Goal: Task Accomplishment & Management: Use online tool/utility

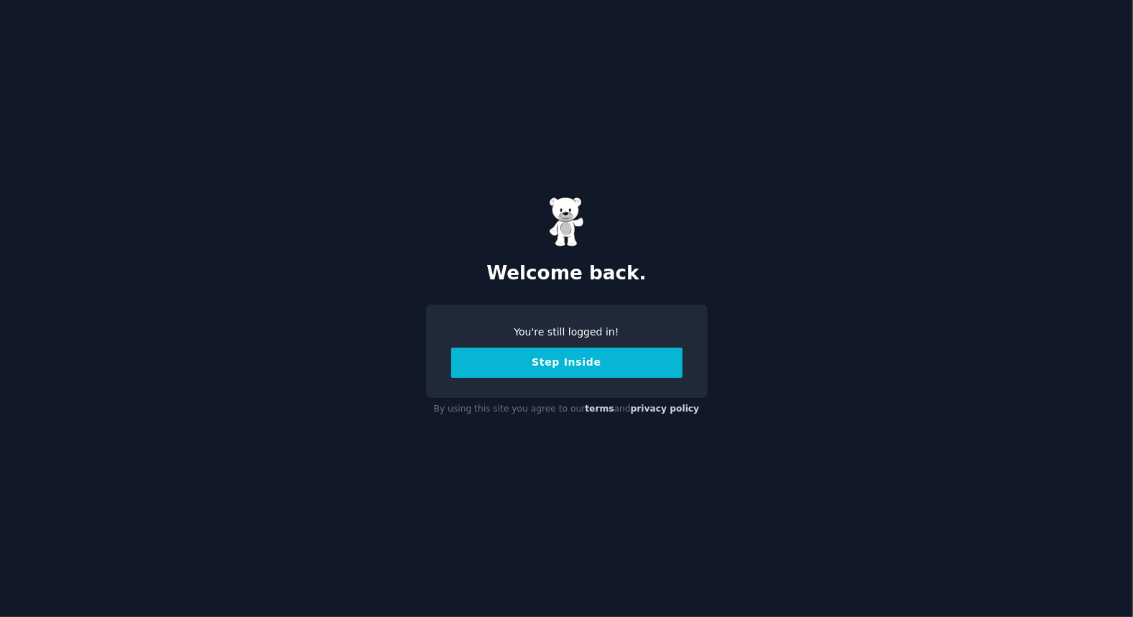
click at [517, 361] on button "Step Inside" at bounding box center [566, 363] width 231 height 30
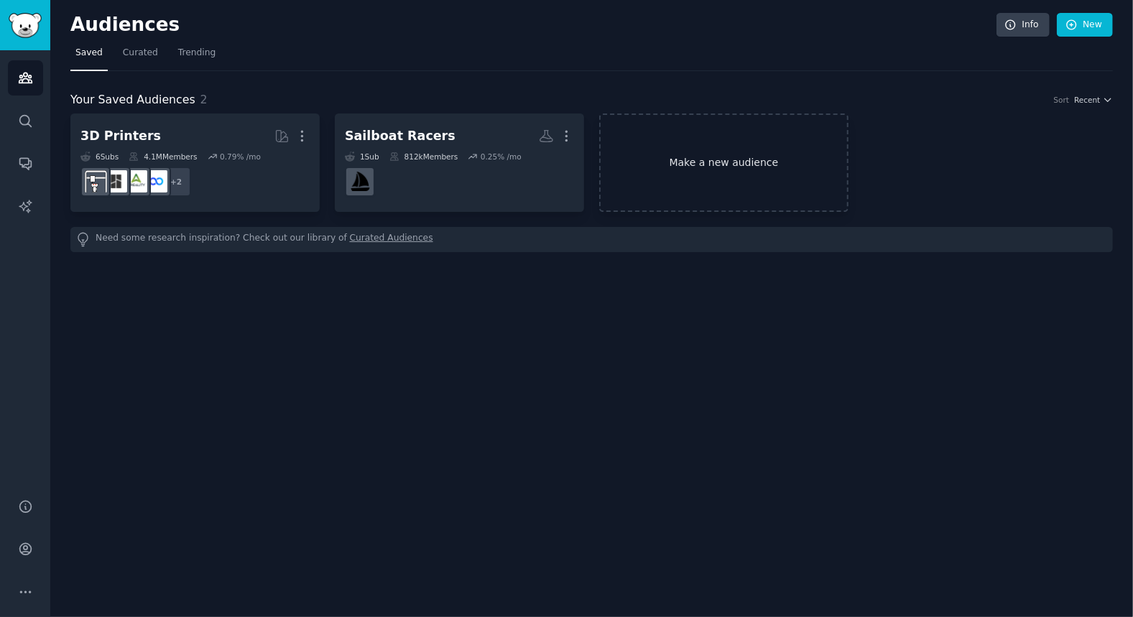
click at [662, 173] on link "Make a new audience" at bounding box center [723, 163] width 249 height 98
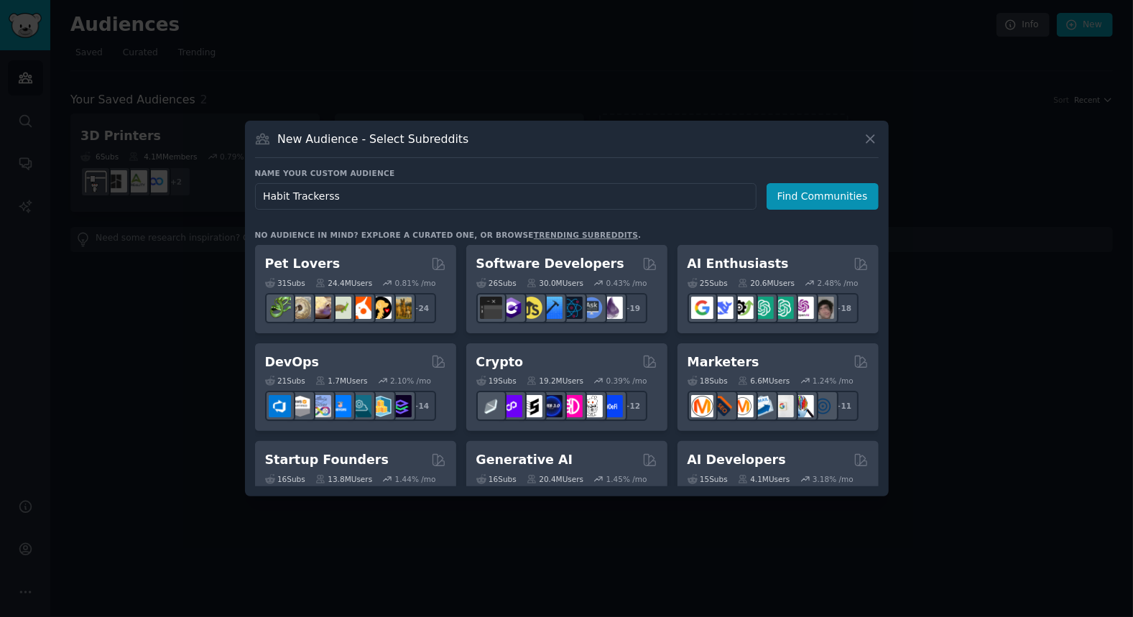
type input "Habit Trackers"
click button "Find Communities" at bounding box center [823, 196] width 112 height 27
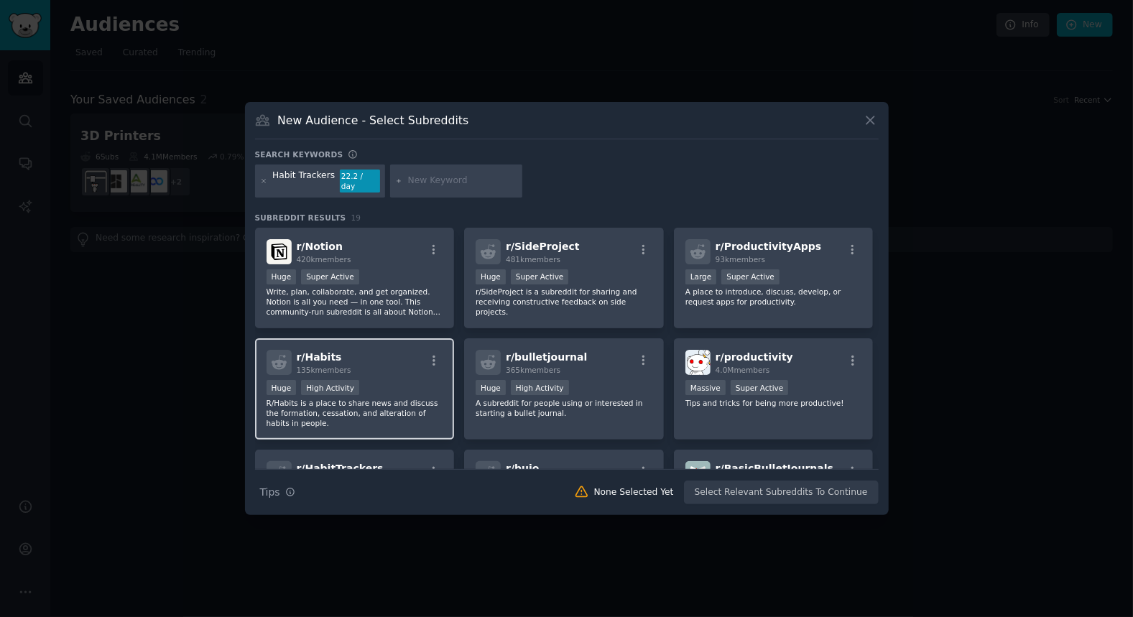
click at [394, 363] on div "r/ Habits 135k members" at bounding box center [355, 362] width 177 height 25
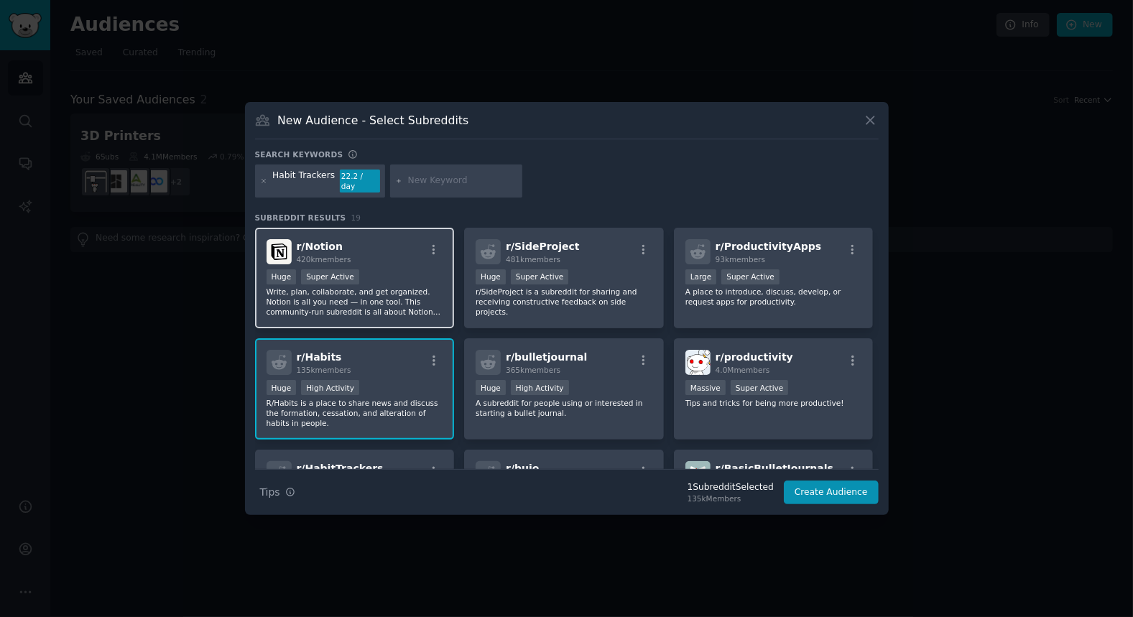
click at [398, 279] on div "Huge Super Active" at bounding box center [355, 278] width 177 height 18
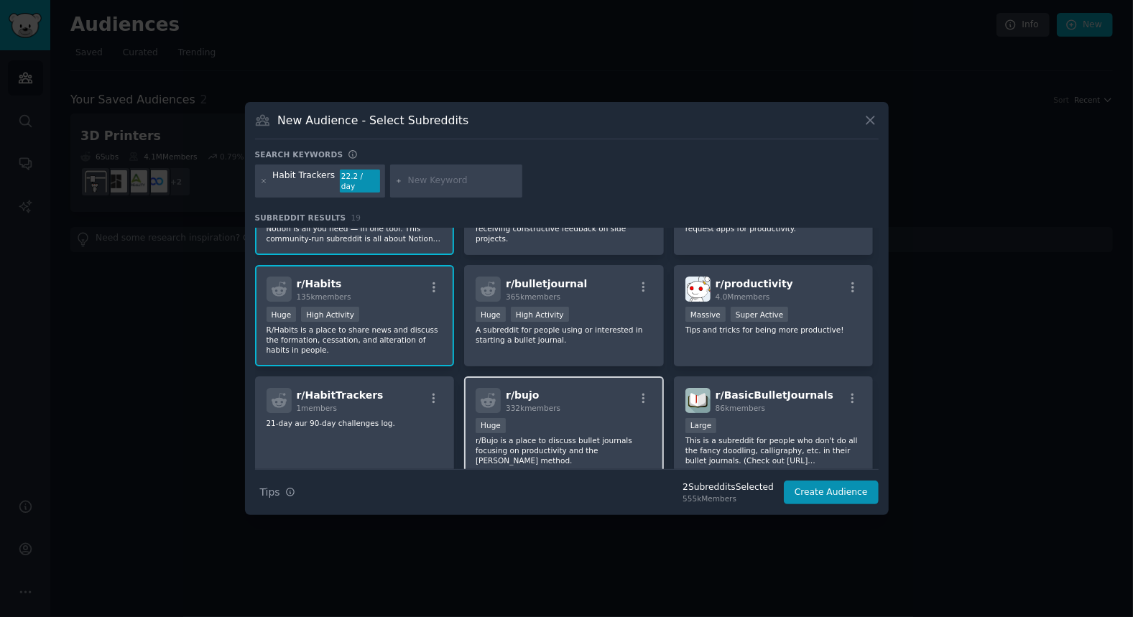
scroll to position [72, 0]
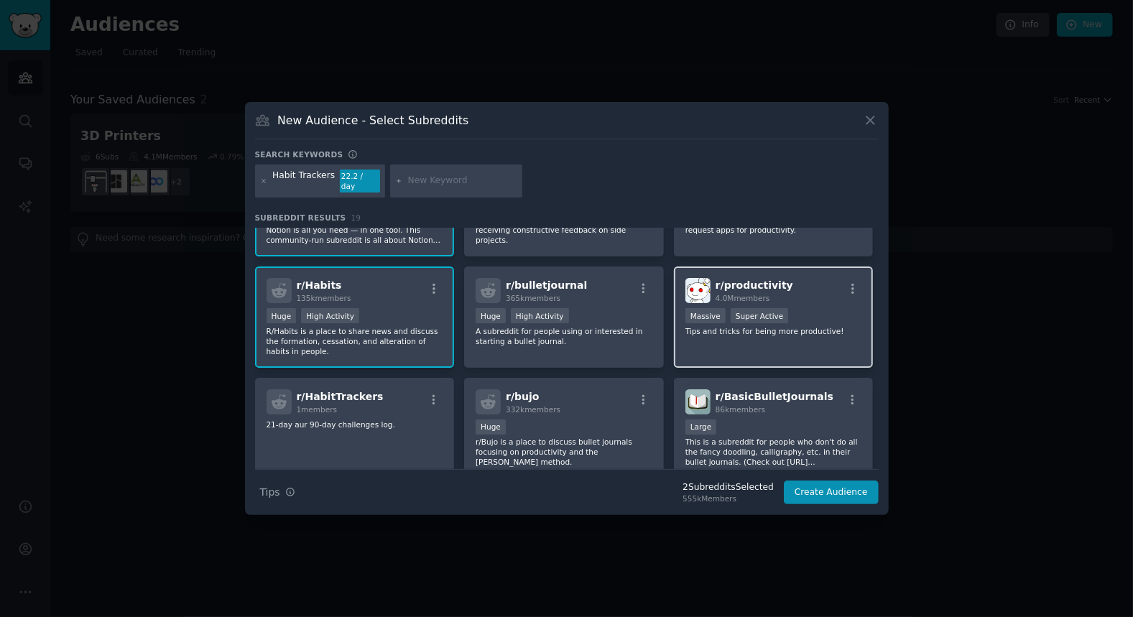
click at [825, 330] on p "Tips and tricks for being more productive!" at bounding box center [773, 331] width 177 height 10
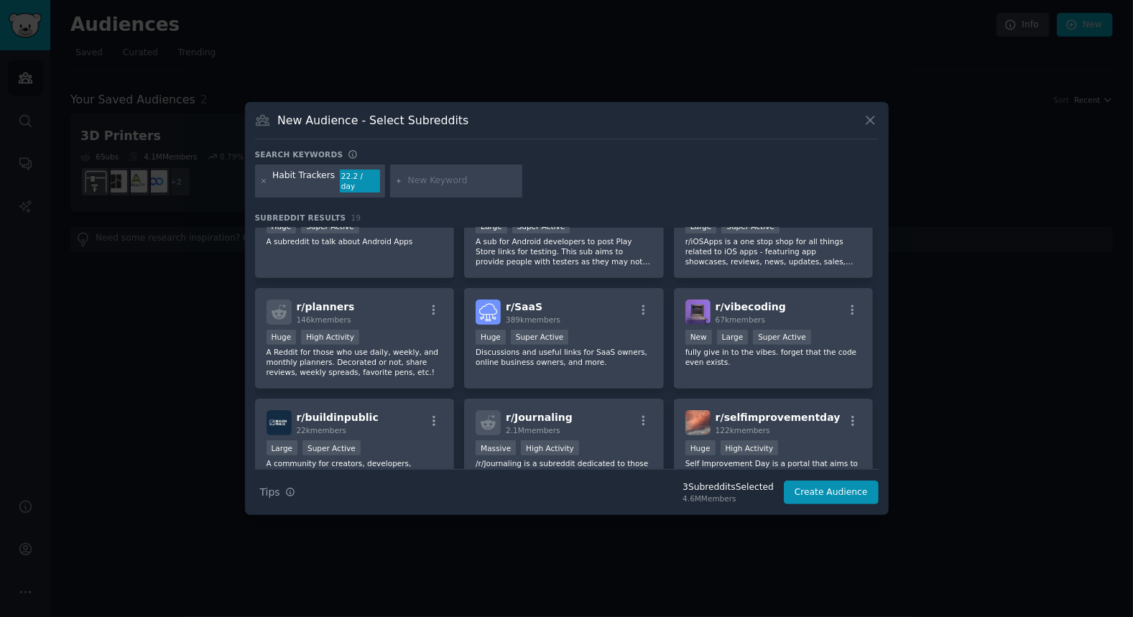
scroll to position [431, 0]
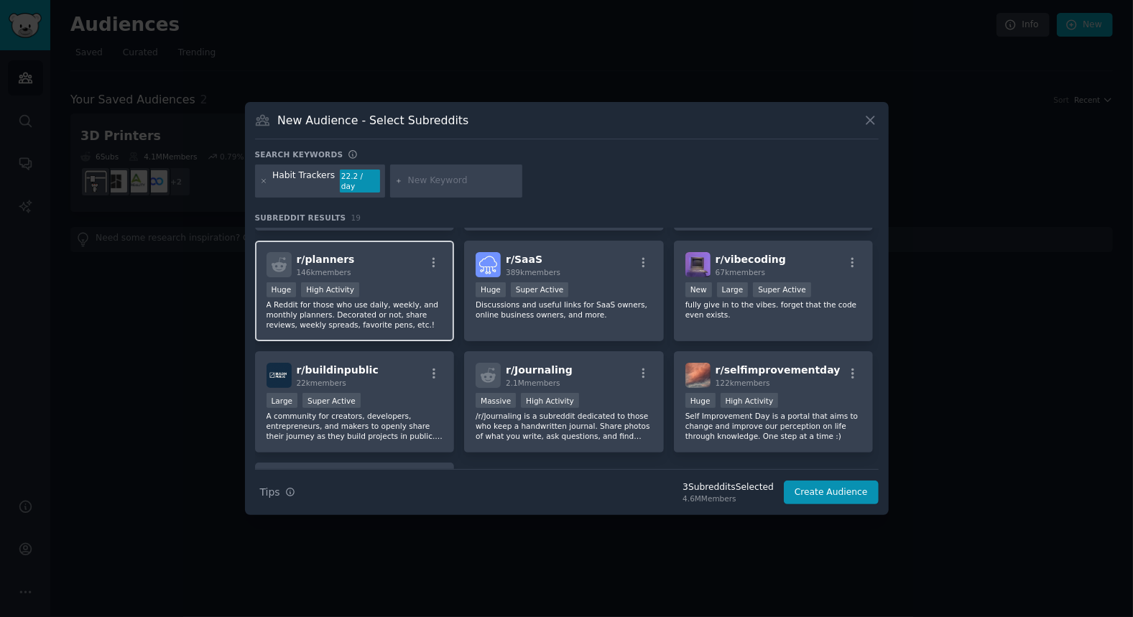
click at [396, 315] on p "A Reddit for those who use daily, weekly, and monthly planners. Decorated or no…" at bounding box center [355, 315] width 177 height 30
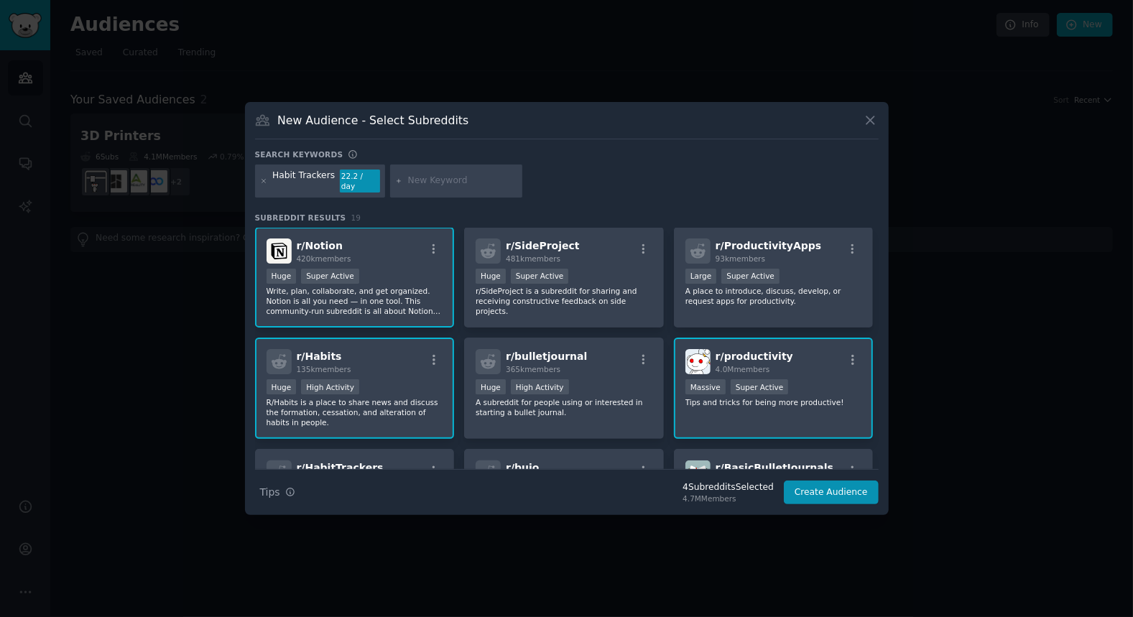
scroll to position [0, 0]
click at [800, 269] on div "Large Super Active" at bounding box center [773, 278] width 177 height 18
click at [812, 485] on button "Create Audience" at bounding box center [831, 493] width 95 height 24
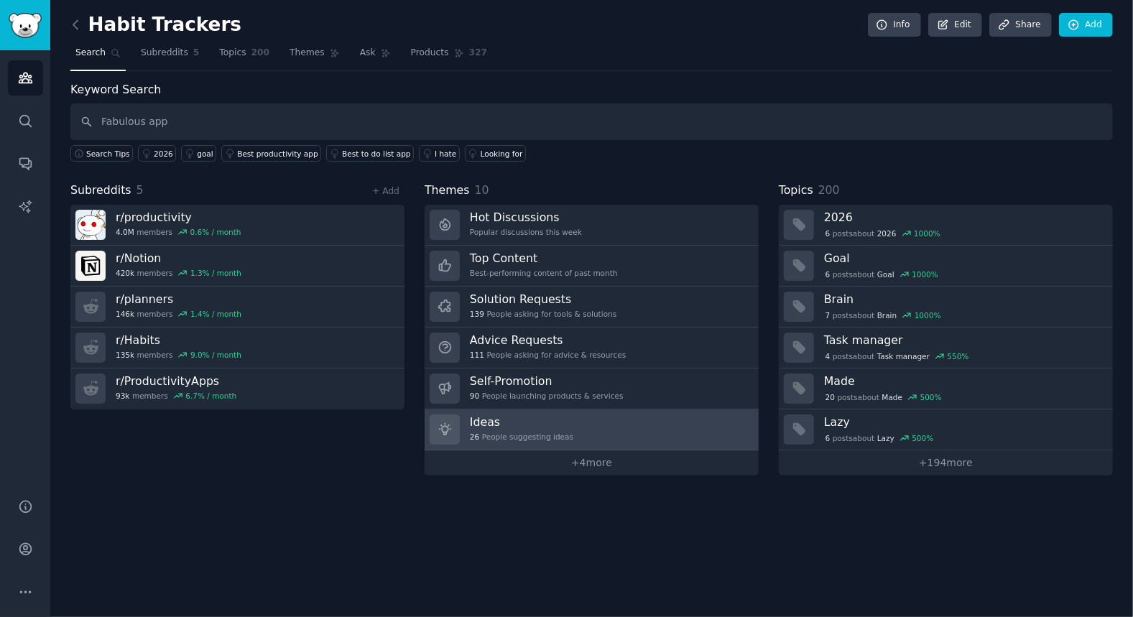
type input "Fabulous app"
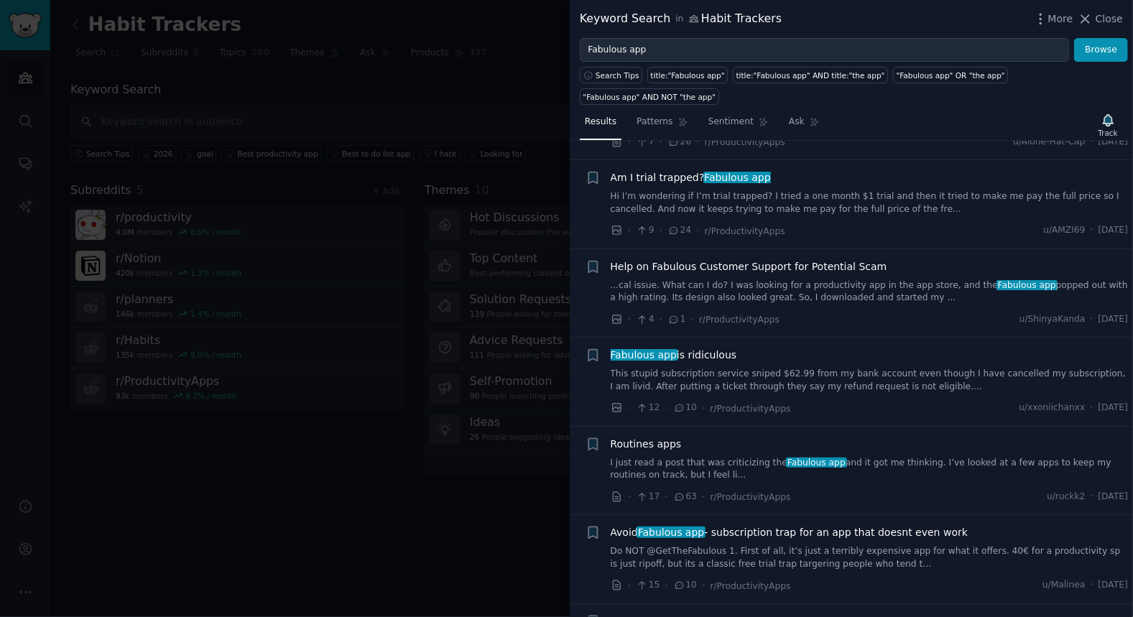
scroll to position [287, 0]
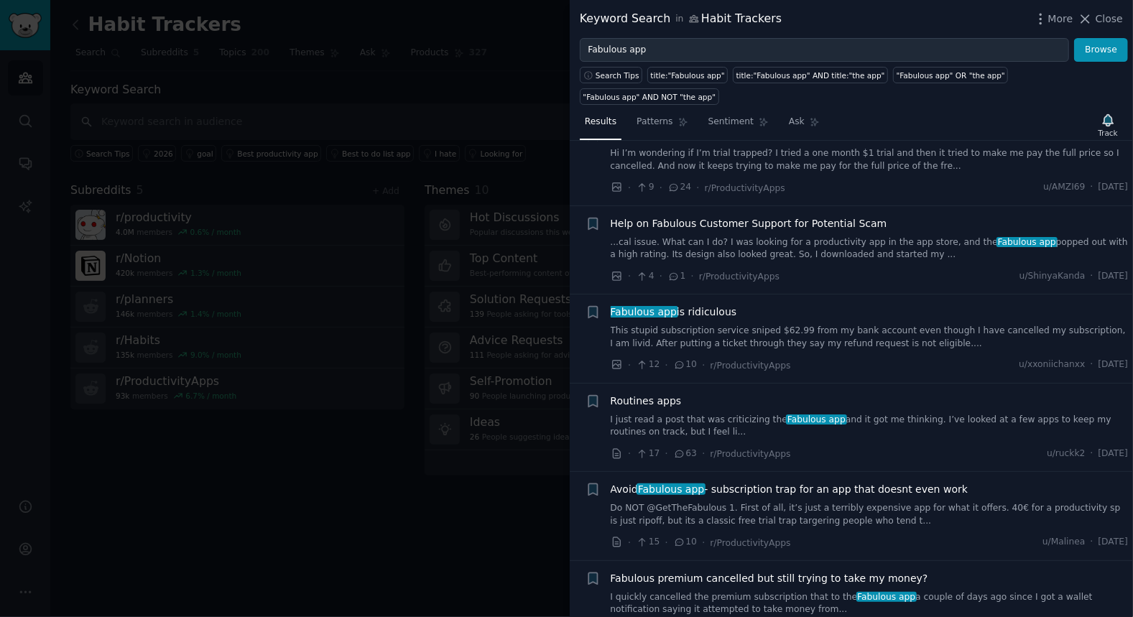
click at [841, 414] on link "I just read a post that was criticizing the Fabulous app and it got me thinking…" at bounding box center [870, 426] width 518 height 25
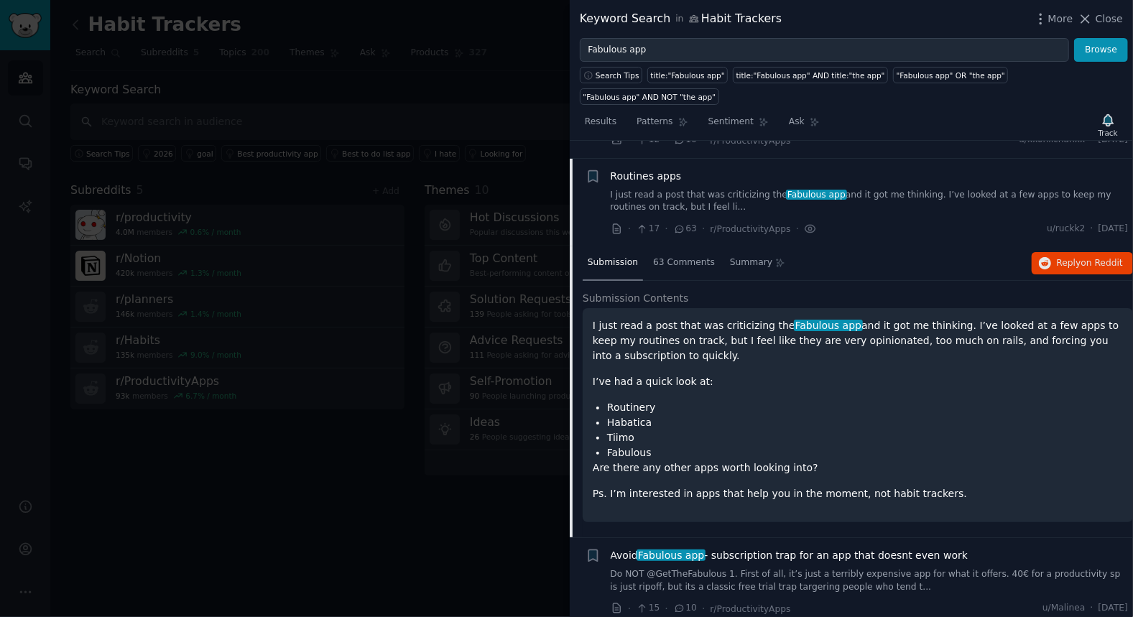
scroll to position [516, 0]
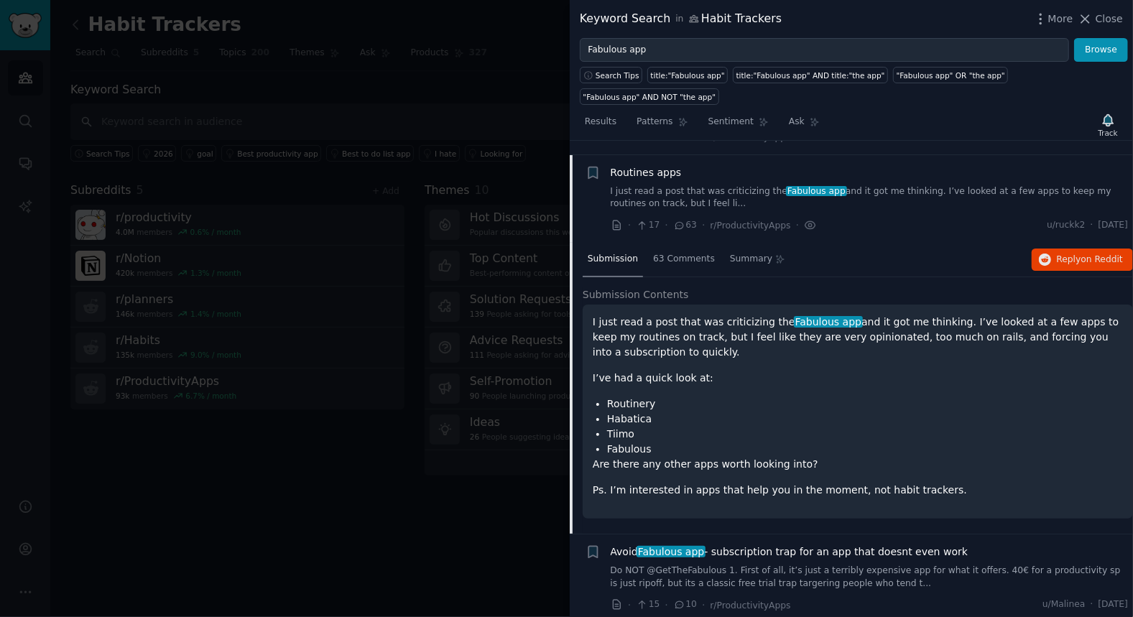
click at [776, 315] on p "I just read a post that was criticizing the Fabulous app and it got me thinking…" at bounding box center [858, 337] width 530 height 45
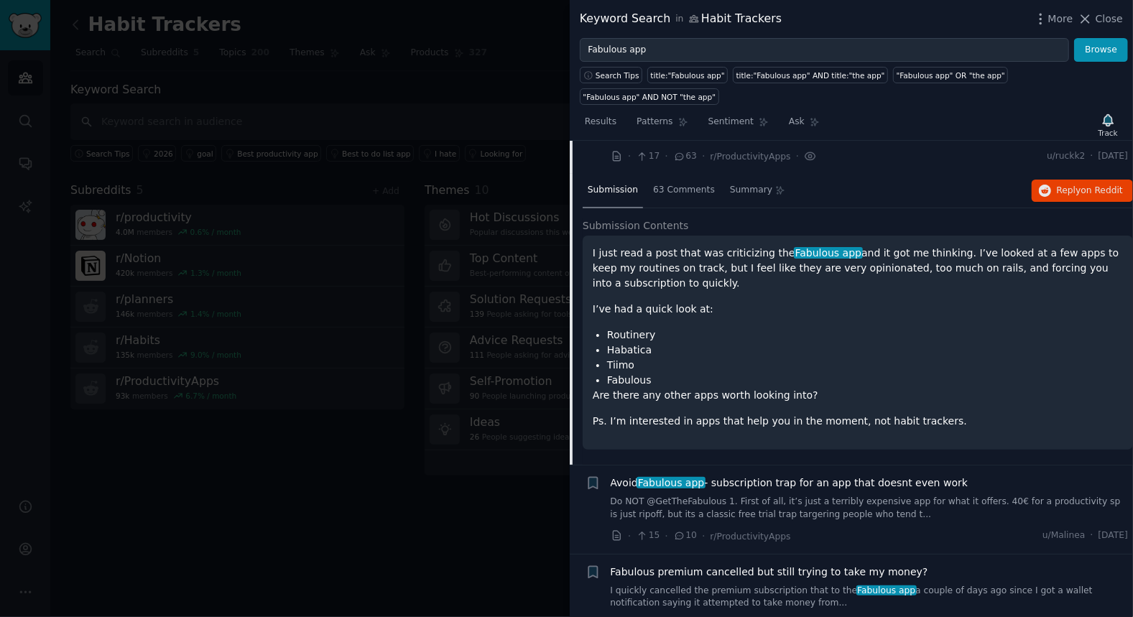
scroll to position [588, 0]
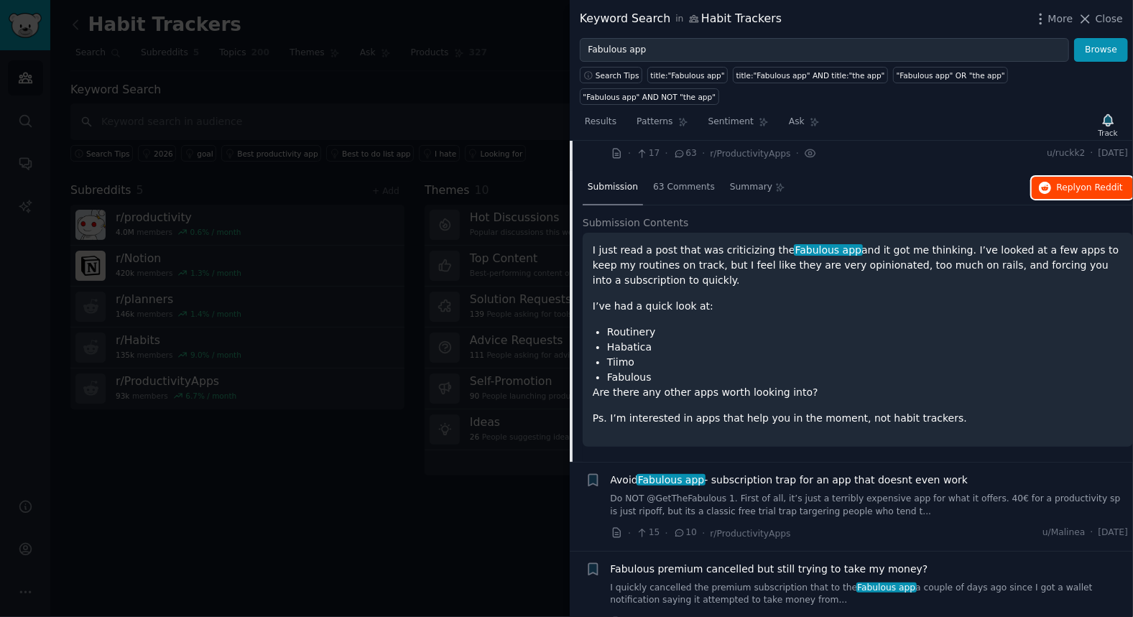
click at [1089, 182] on span "on Reddit" at bounding box center [1102, 187] width 42 height 10
